Goal: Information Seeking & Learning: Check status

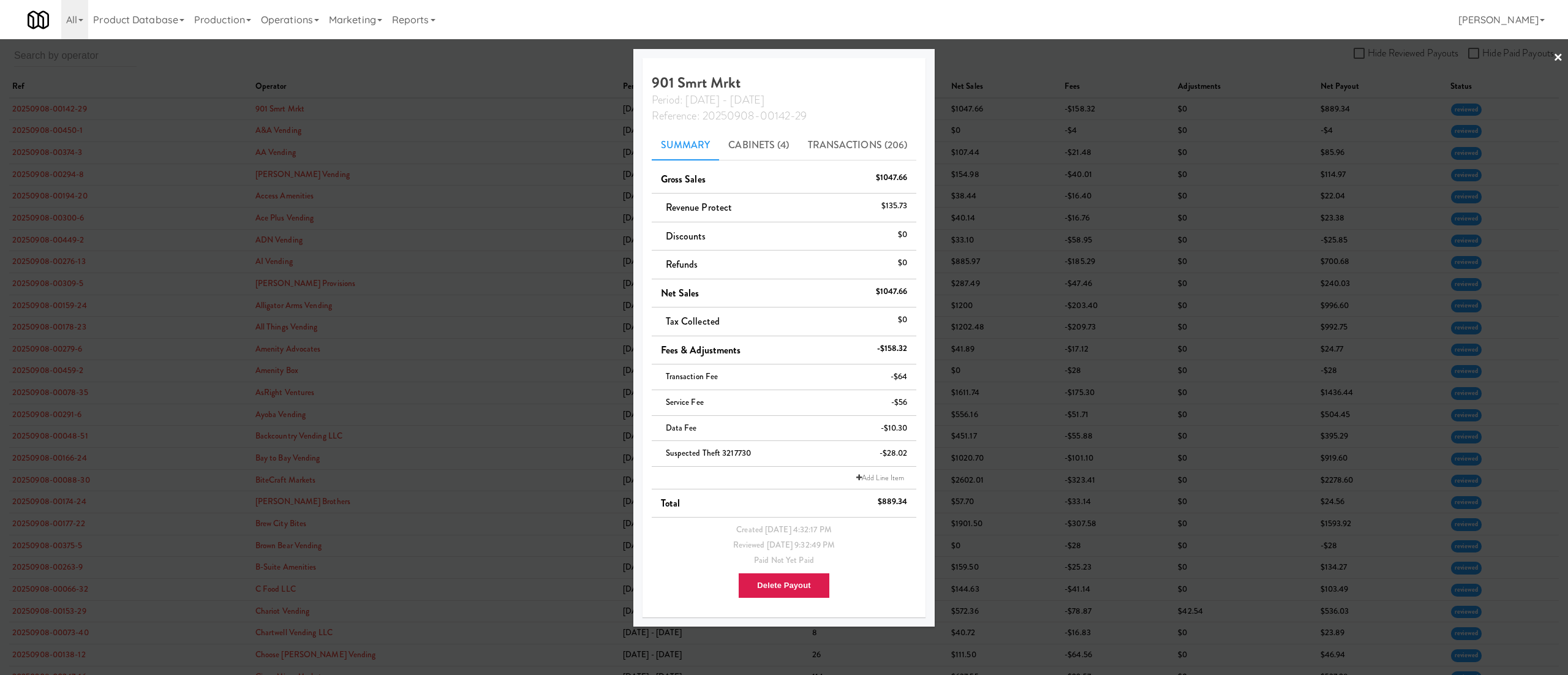
click at [1088, 202] on div at bounding box center [784, 337] width 1568 height 675
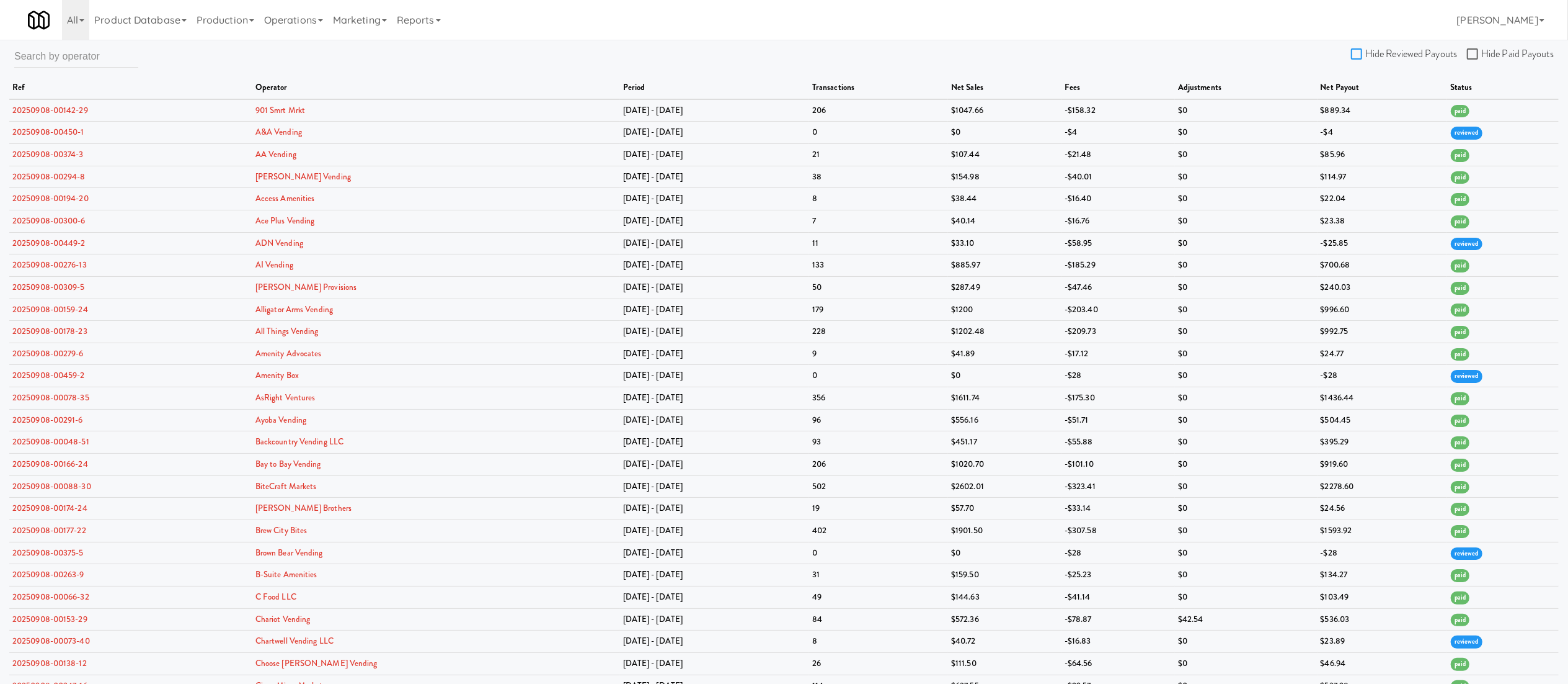
click at [1358, 57] on input "Hide Reviewed Payouts" at bounding box center [1358, 54] width 14 height 10
checkbox input "true"
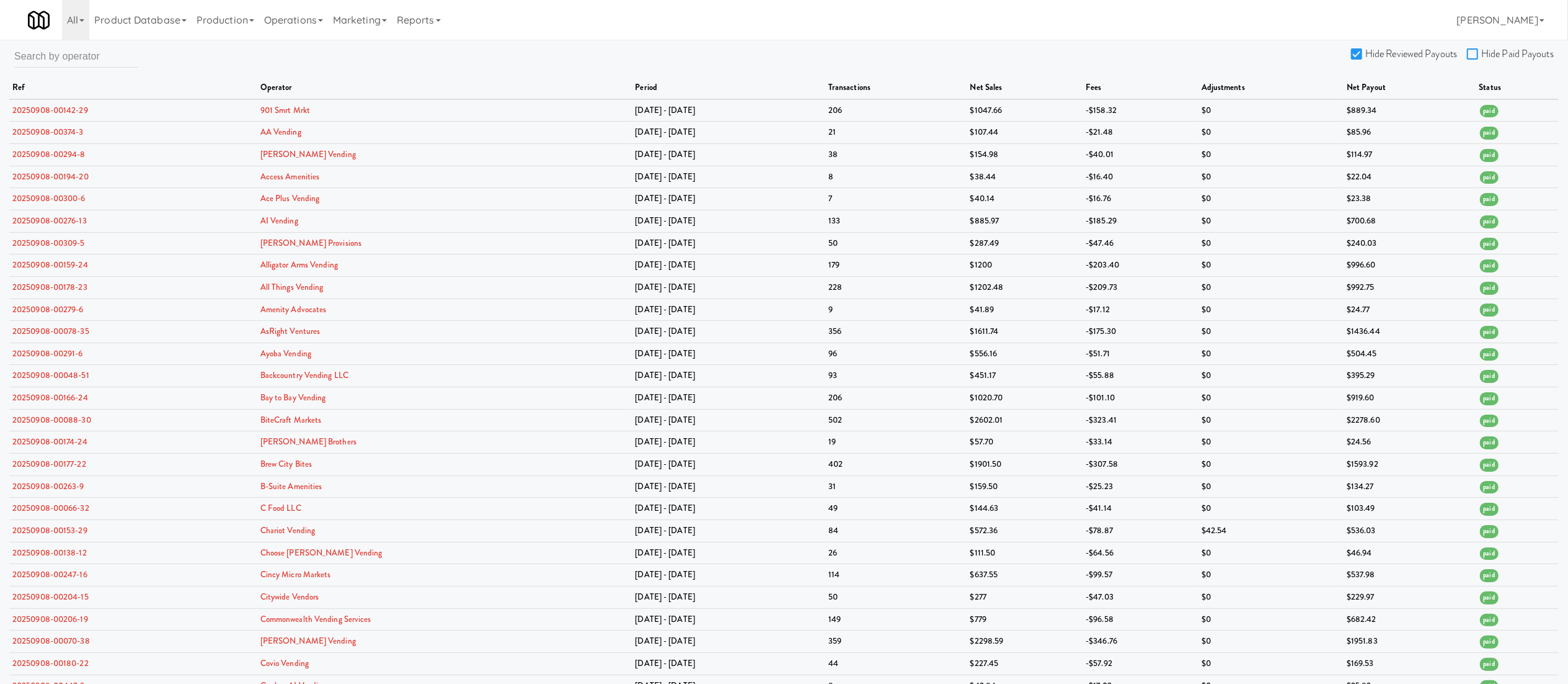
click at [1471, 56] on input "Hide Paid Payouts" at bounding box center [1474, 54] width 14 height 10
checkbox input "true"
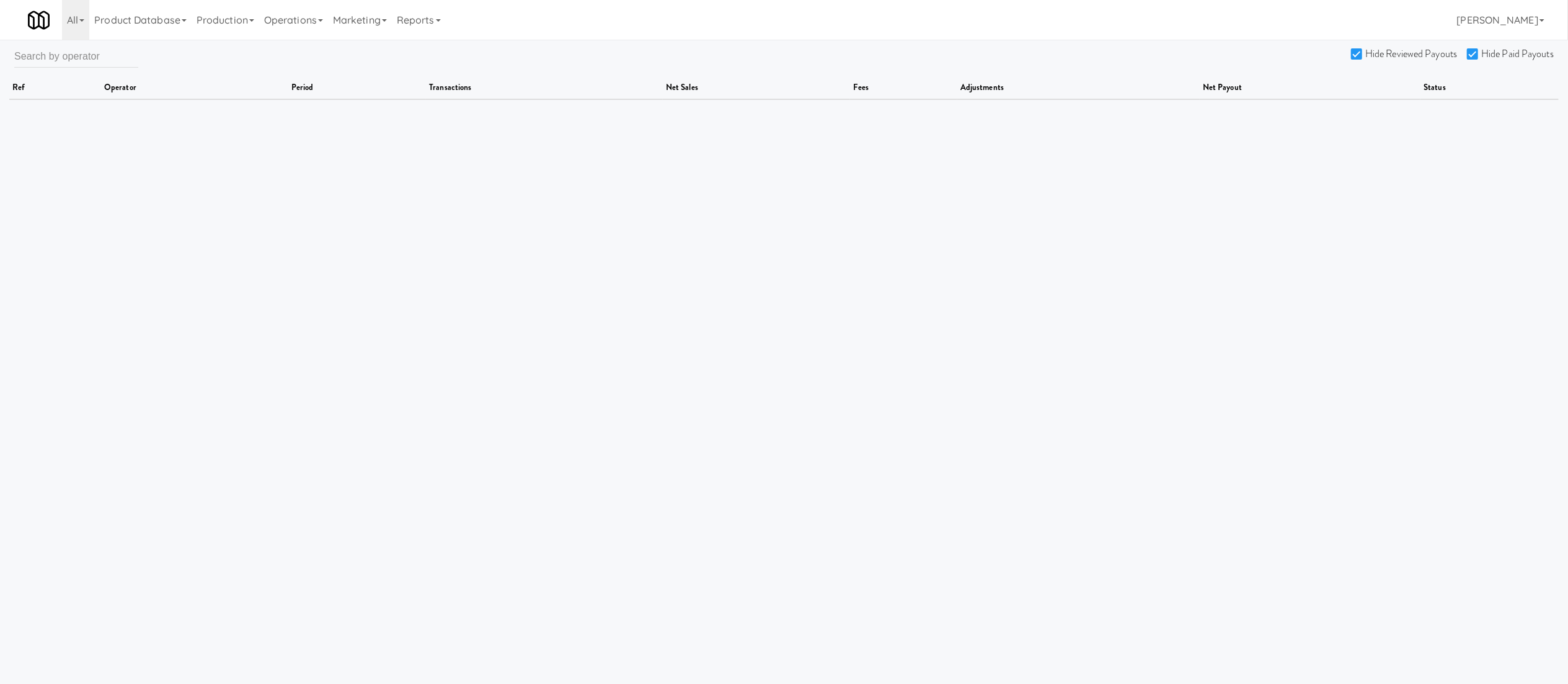
click at [1358, 55] on input "Hide Reviewed Payouts" at bounding box center [1358, 54] width 14 height 10
checkbox input "false"
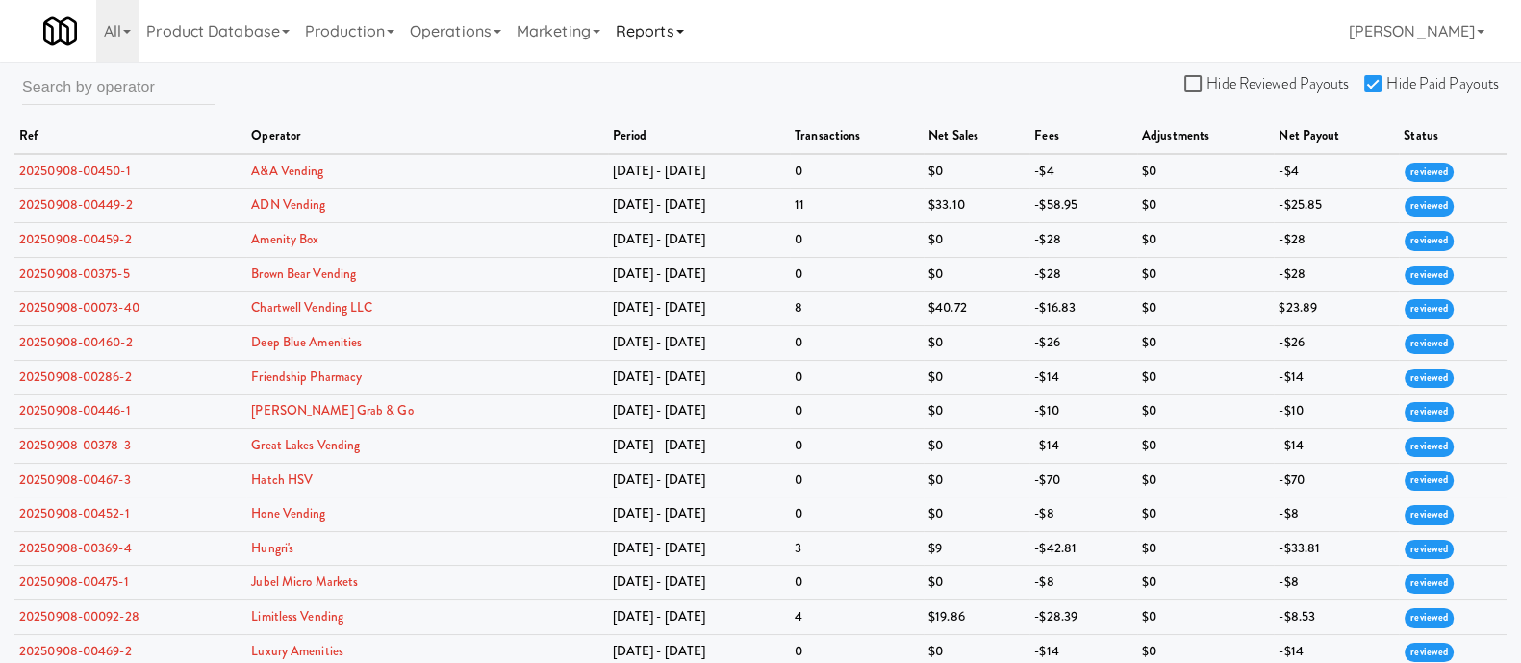
click at [644, 32] on link "Reports" at bounding box center [650, 31] width 84 height 62
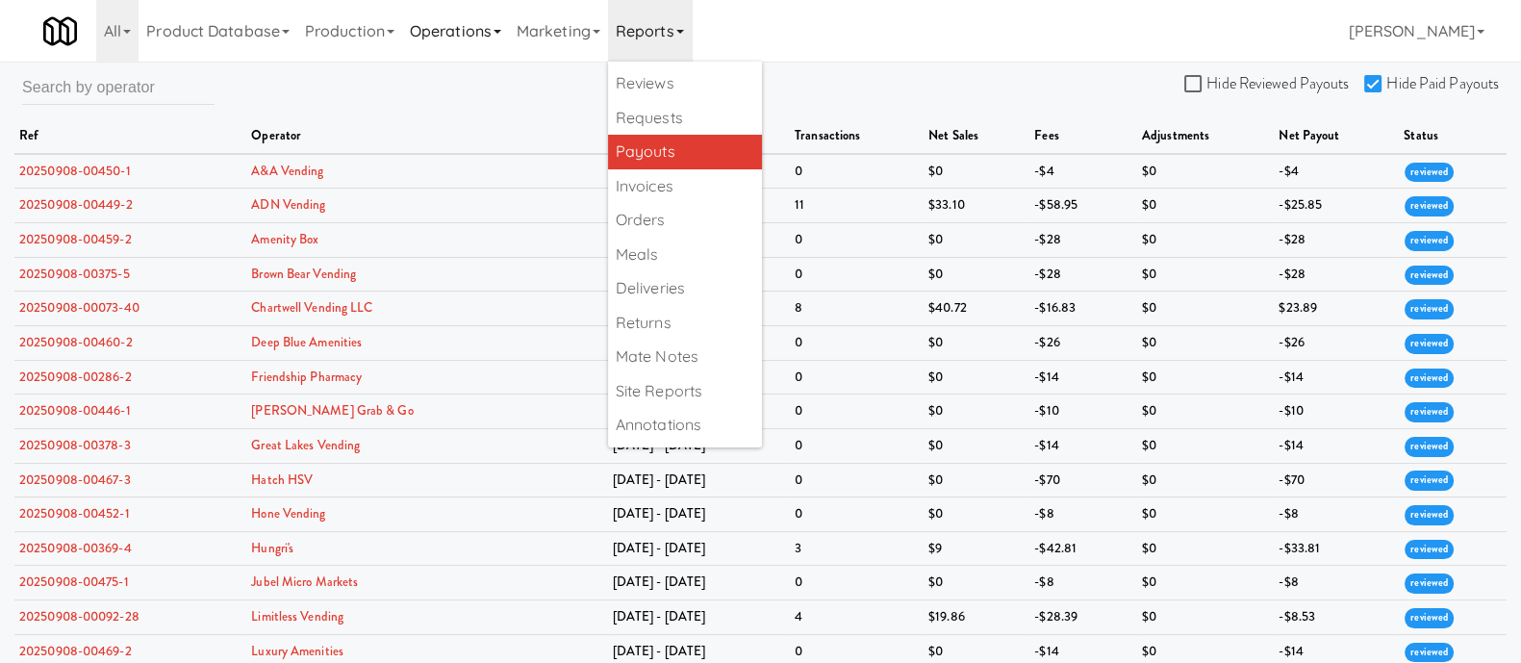
click at [486, 35] on link "Operations" at bounding box center [455, 31] width 107 height 62
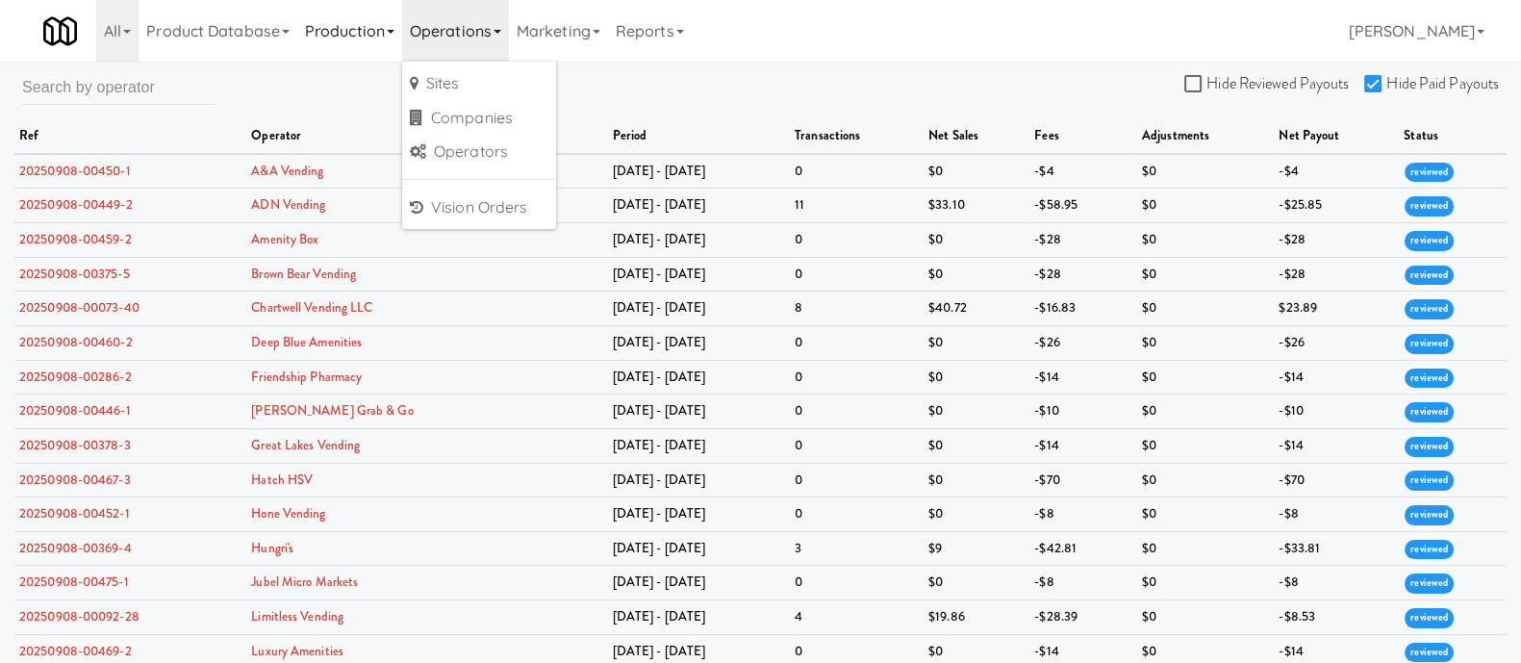
click at [389, 30] on link "Production" at bounding box center [349, 31] width 105 height 62
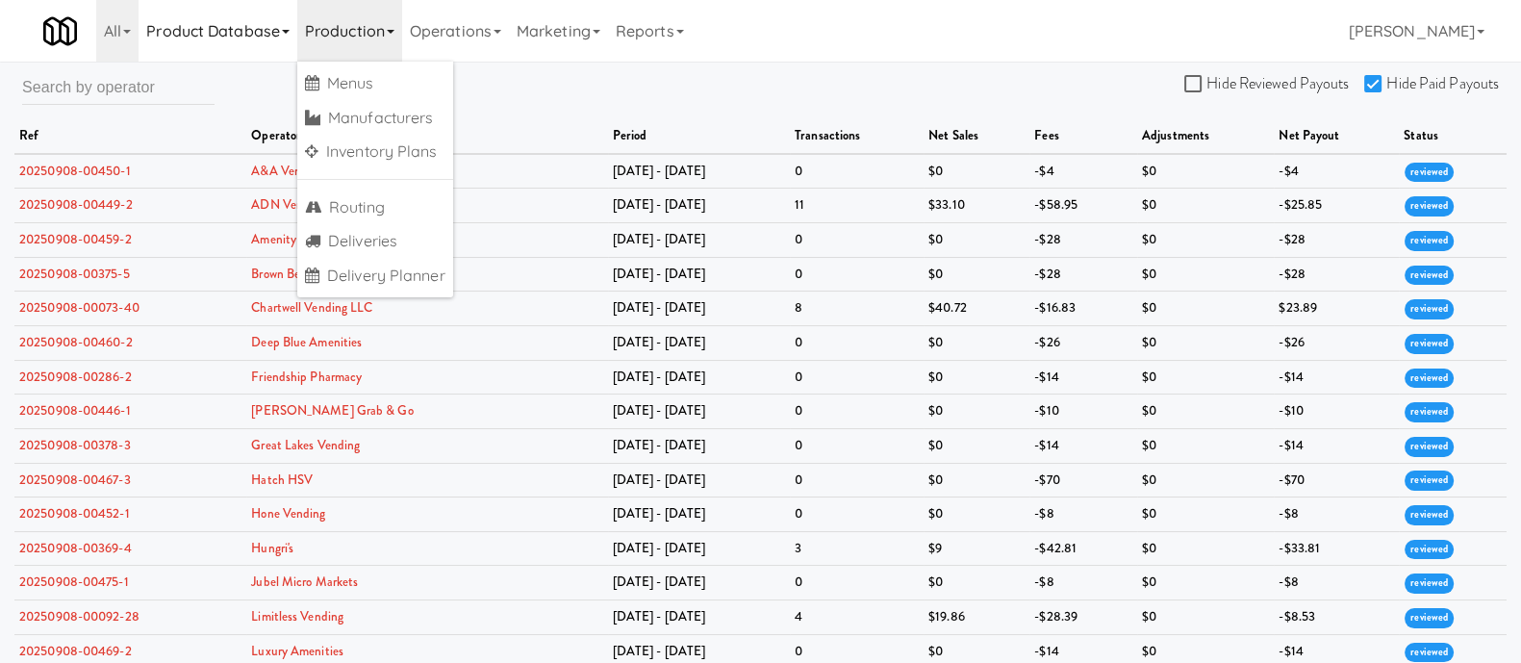
click at [279, 30] on link "Product Database" at bounding box center [218, 31] width 159 height 62
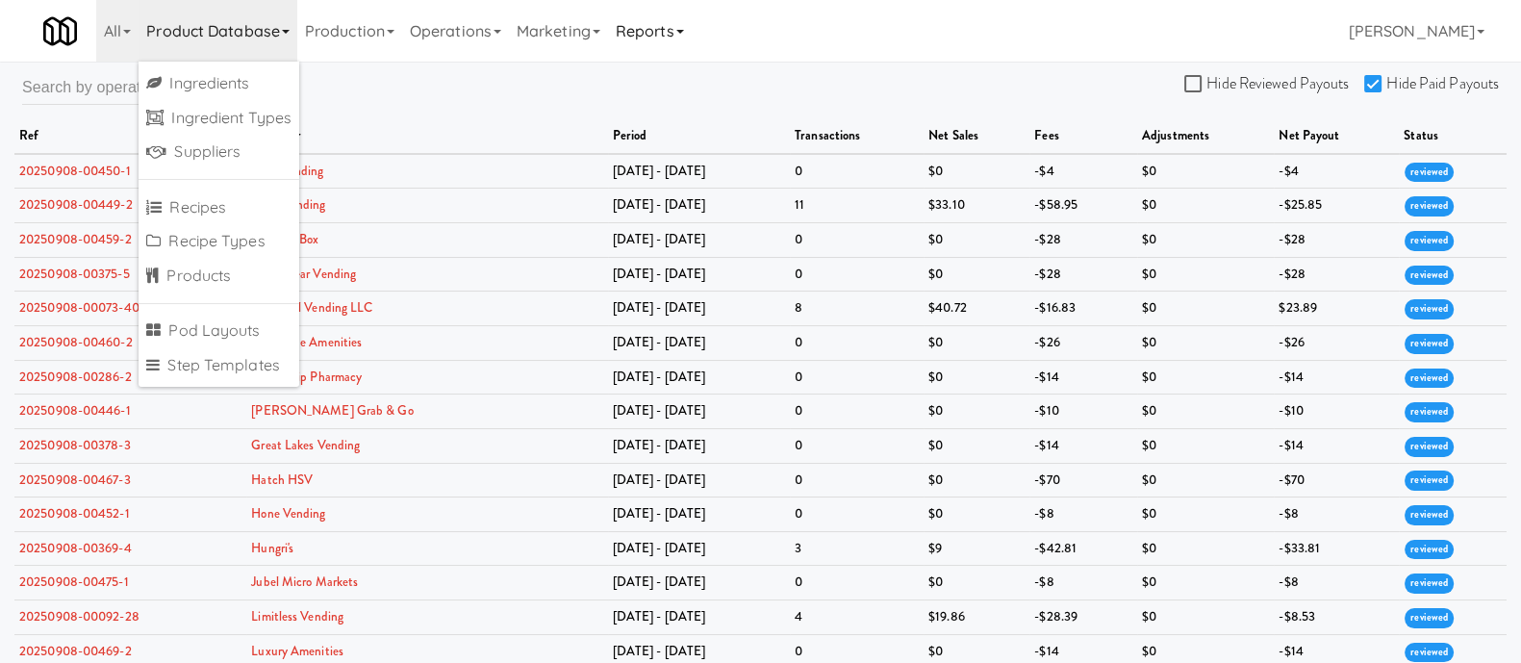
click at [662, 32] on link "Reports" at bounding box center [650, 31] width 84 height 62
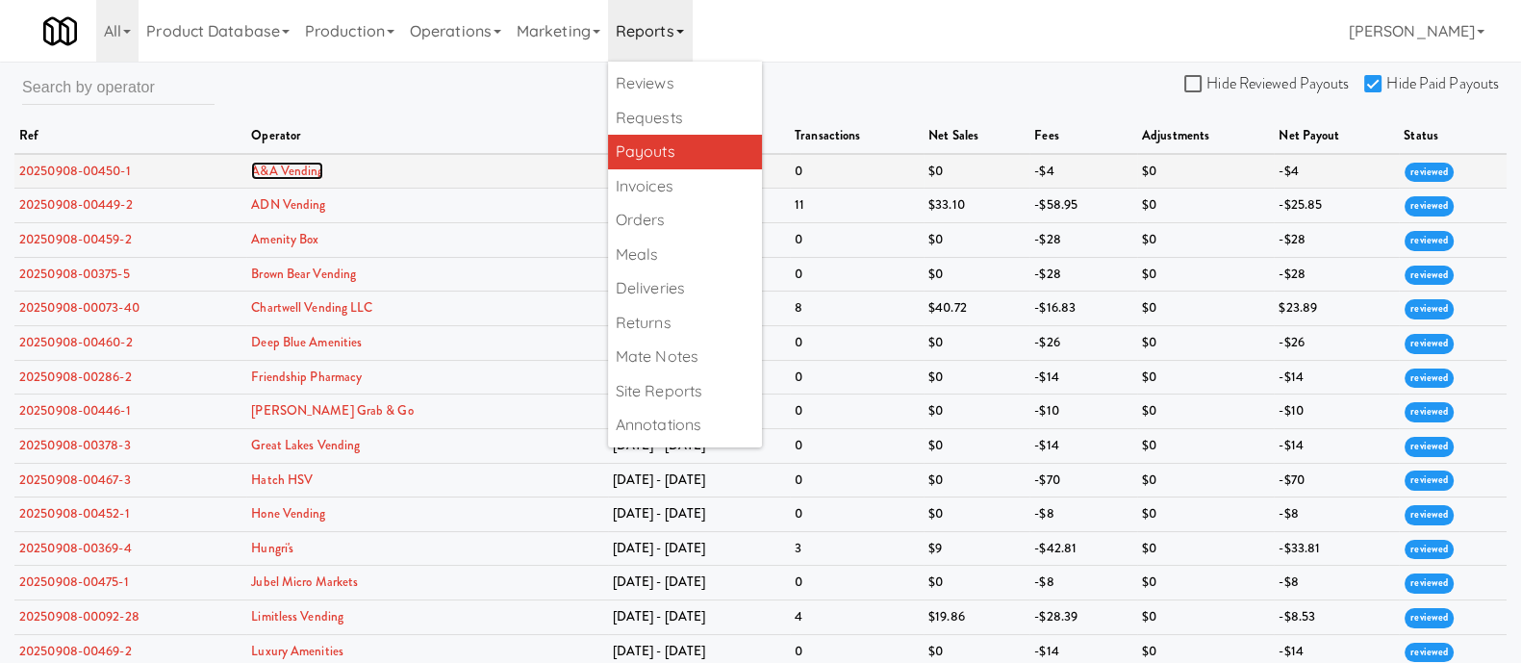
click at [289, 168] on link "A&A Vending" at bounding box center [287, 171] width 72 height 18
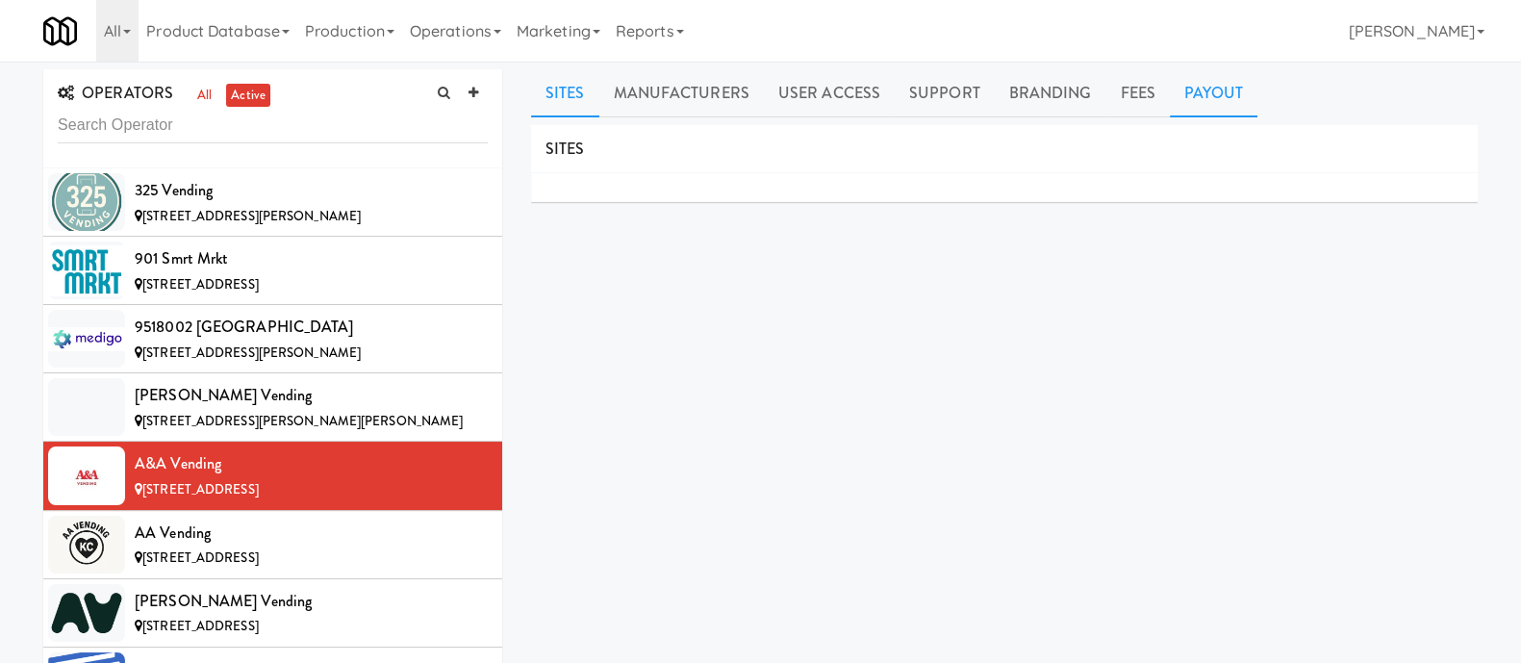
click at [1185, 86] on link "Payout" at bounding box center [1214, 93] width 89 height 48
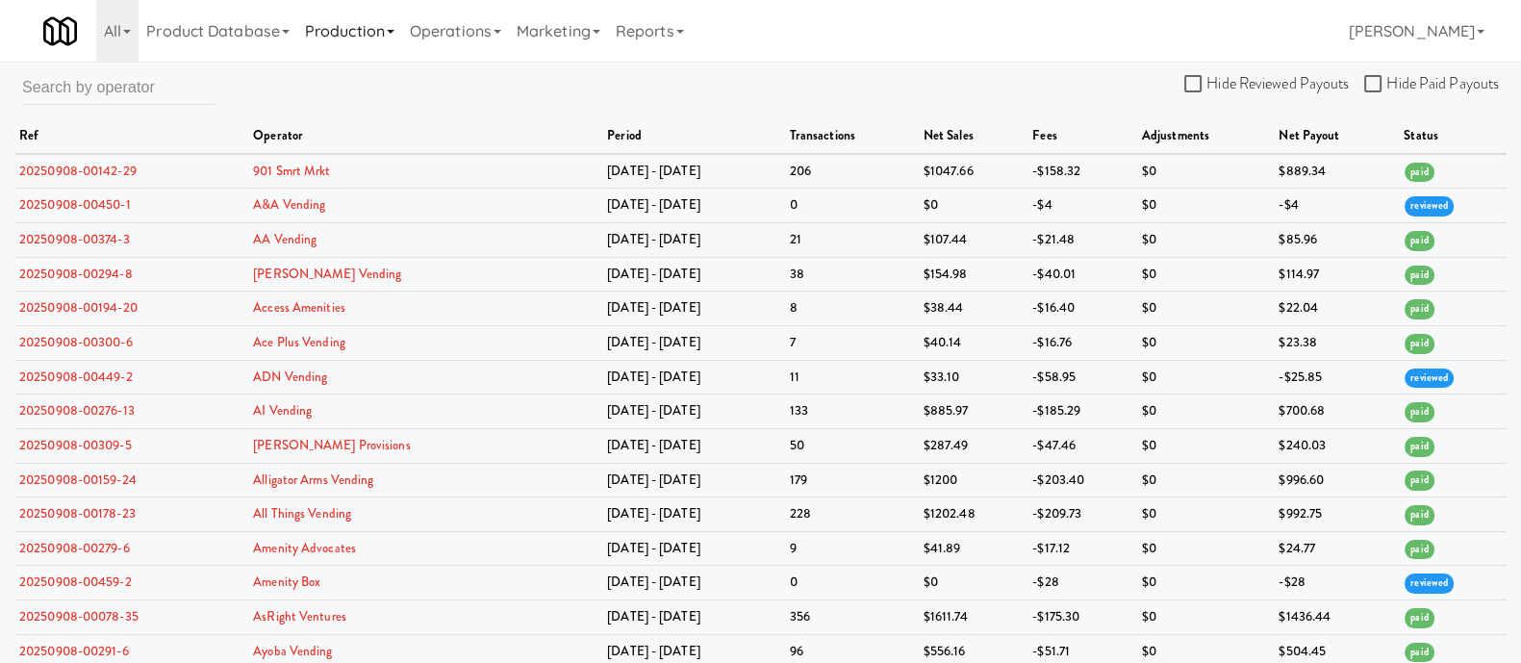
click at [390, 35] on link "Production" at bounding box center [349, 31] width 105 height 62
